Goal: Navigation & Orientation: Find specific page/section

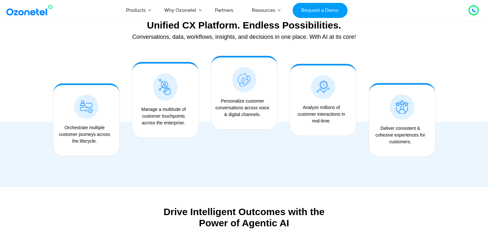
scroll to position [449, 0]
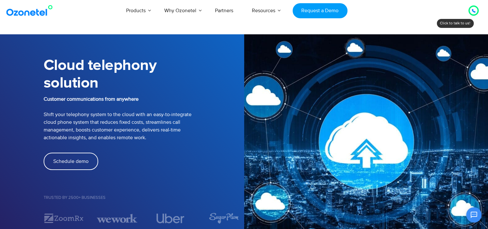
click at [32, 18] on div "Click to talk to us! Call in progress... [PHONE_NUMBER] Products AI & CX Voice …" at bounding box center [244, 10] width 488 height 21
click at [34, 14] on img at bounding box center [31, 11] width 52 height 12
